Goal: Communication & Community: Answer question/provide support

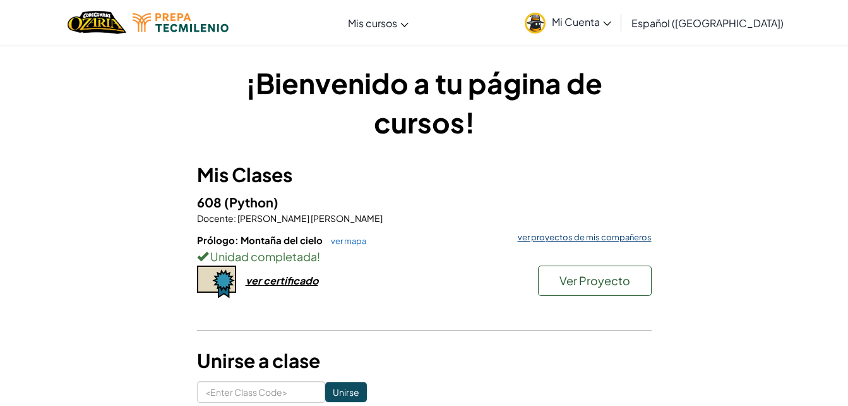
click at [589, 240] on link "ver proyectos de mis compañeros" at bounding box center [582, 237] width 140 height 8
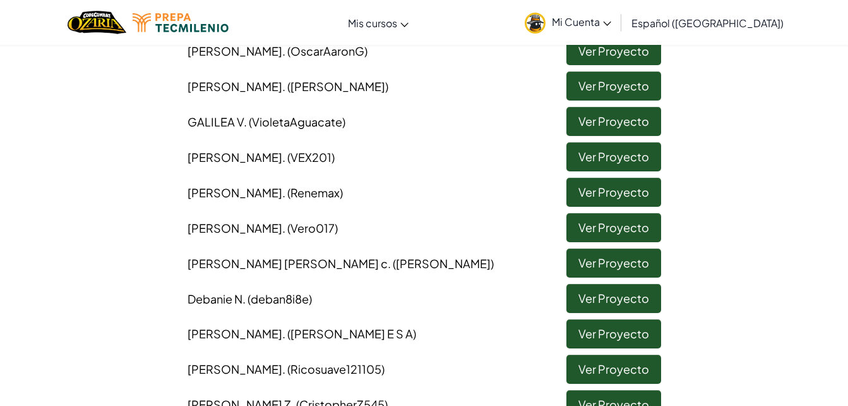
scroll to position [430, 0]
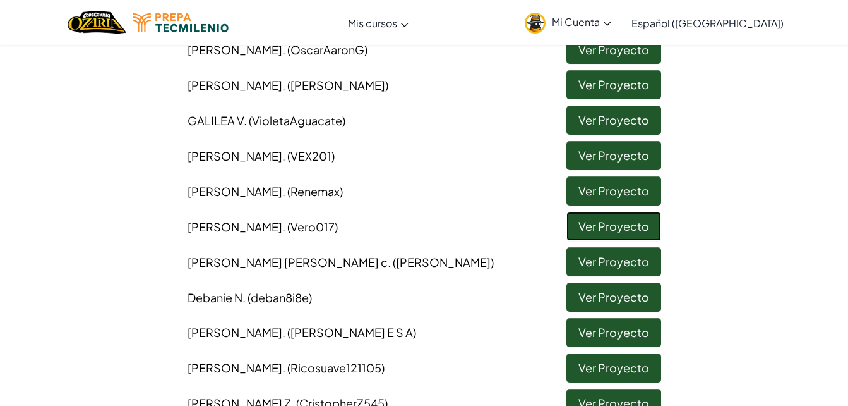
click at [589, 240] on link "Ver Proyecto" at bounding box center [614, 226] width 95 height 29
